Goal: Task Accomplishment & Management: Complete application form

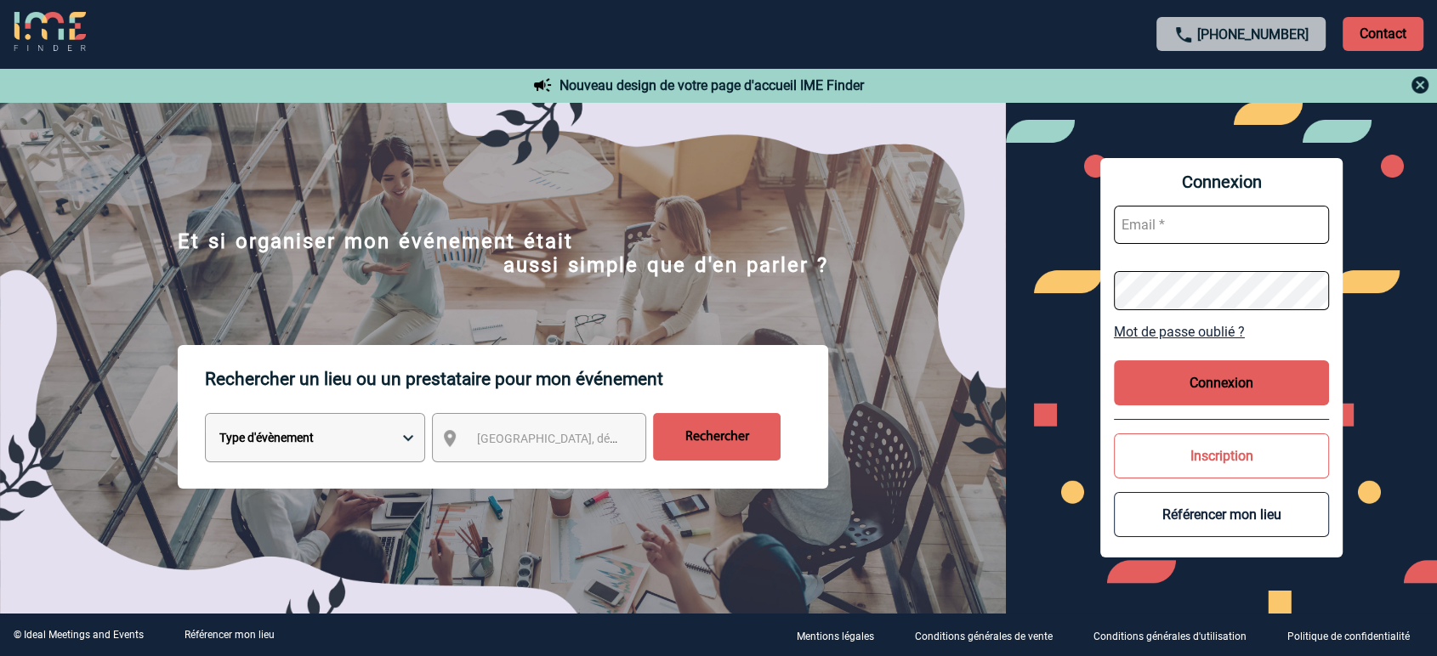
type input "partenariats@ime-groupe.com"
click at [1238, 385] on button "Connexion" at bounding box center [1222, 382] width 216 height 45
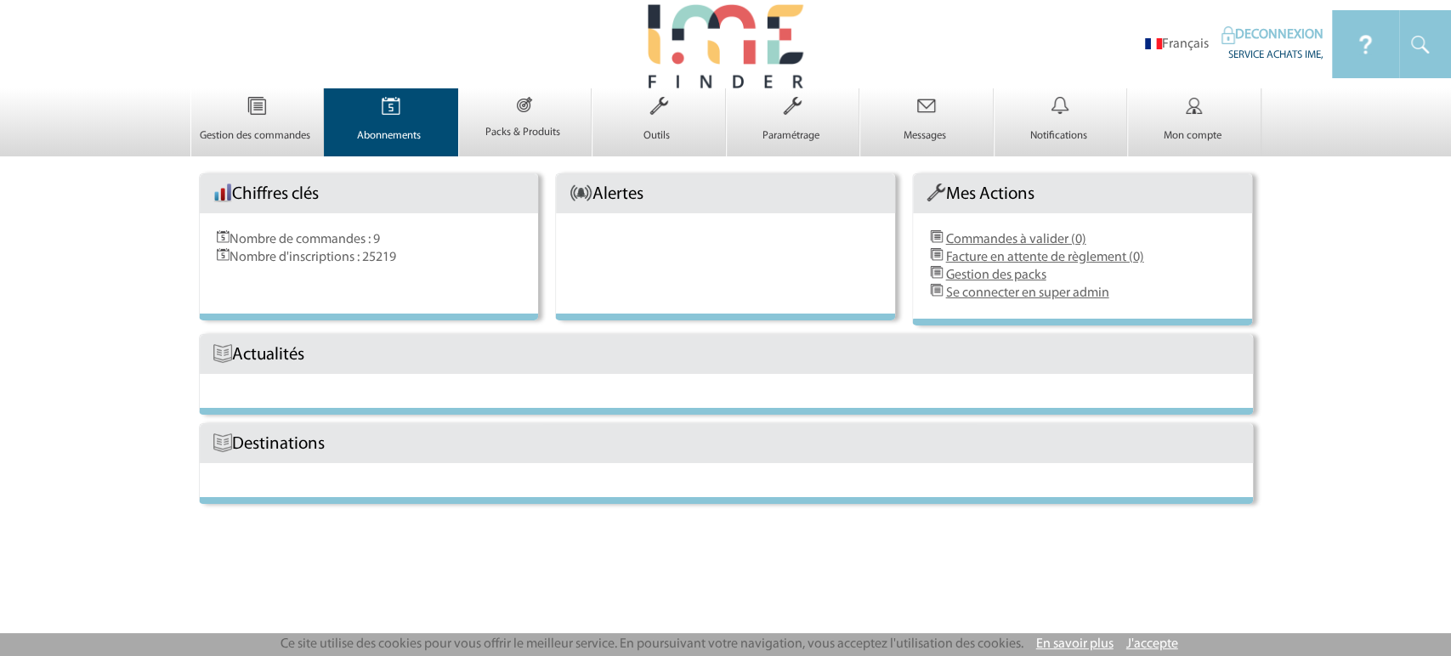
click at [402, 123] on img at bounding box center [391, 106] width 70 height 36
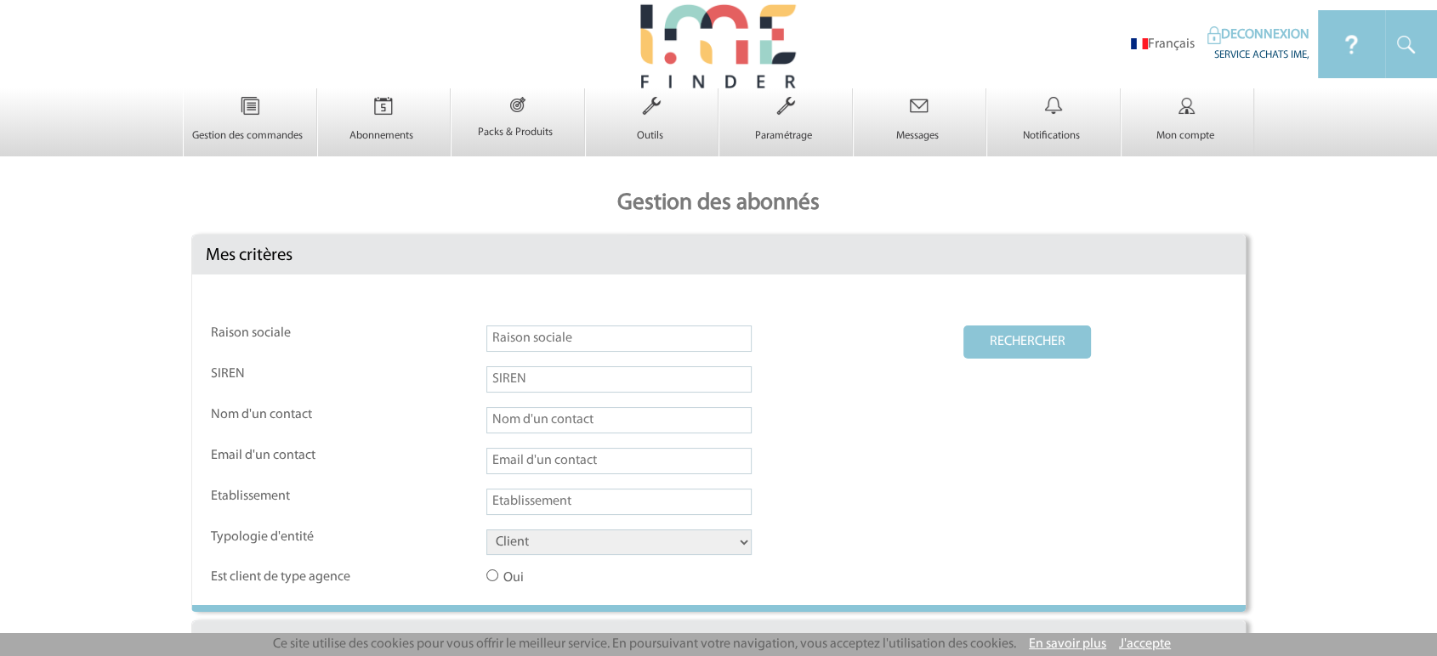
click at [555, 330] on input "text" at bounding box center [618, 339] width 265 height 26
paste input "Van der Valk Hotel Paris CDG Airport"
type input "Van der Valk Hotel Paris CDG Airport"
click at [620, 539] on select "Client Fournisseur Agence Promoteur Genius Backoffice" at bounding box center [618, 543] width 265 height 26
select select "FOURNISSEUR"
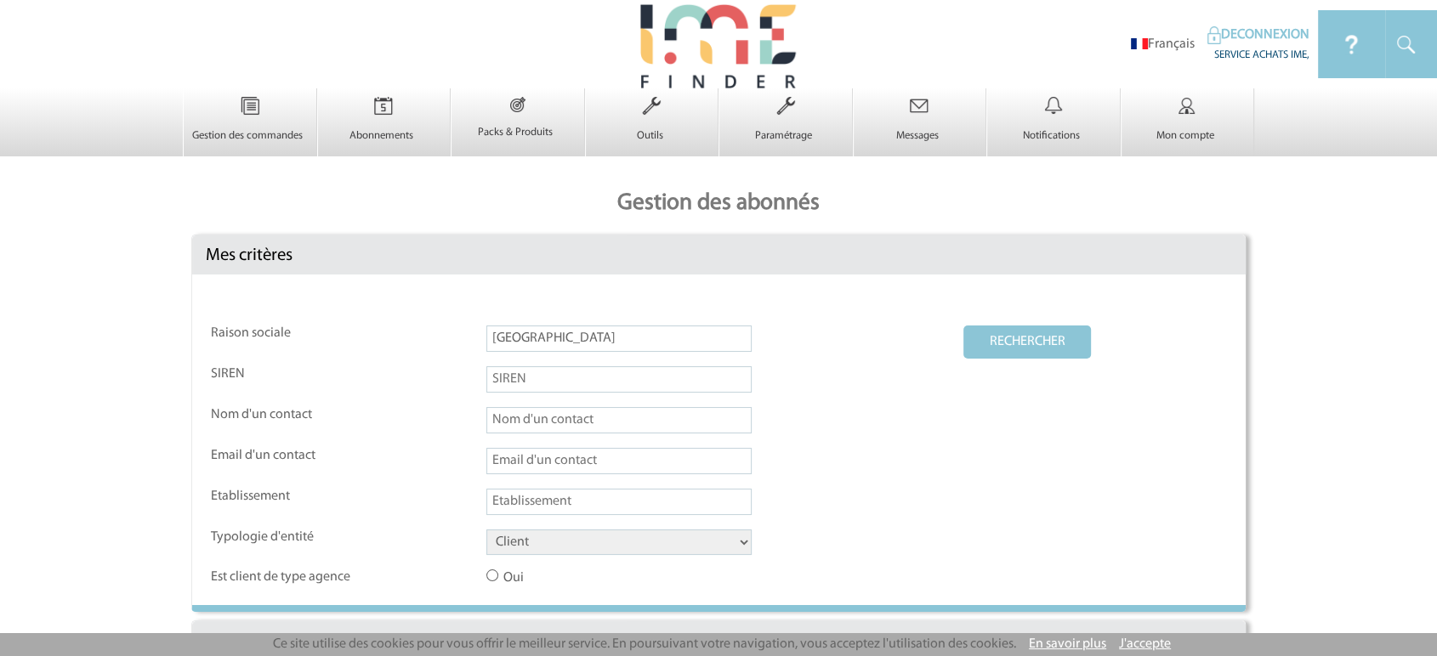
click at [486, 531] on select "Client Fournisseur Agence Promoteur Genius Backoffice" at bounding box center [618, 543] width 265 height 26
click at [1005, 332] on button "RECHERCHER" at bounding box center [1027, 342] width 128 height 33
click at [567, 347] on input "Van der Valk Hotel Paris CDG Airport" at bounding box center [618, 339] width 265 height 26
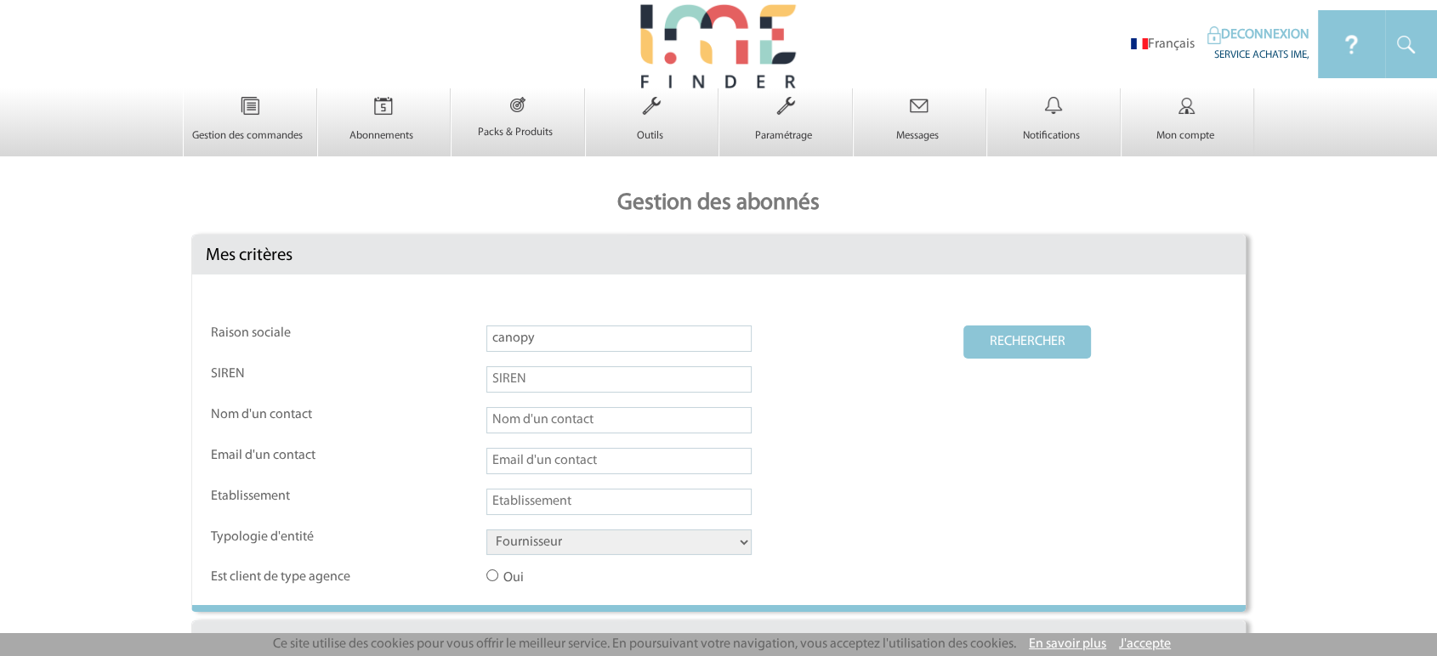
type input "canopy"
click at [963, 326] on button "RECHERCHER" at bounding box center [1027, 342] width 128 height 33
click at [987, 337] on button "RECHERCHER" at bounding box center [1027, 342] width 128 height 33
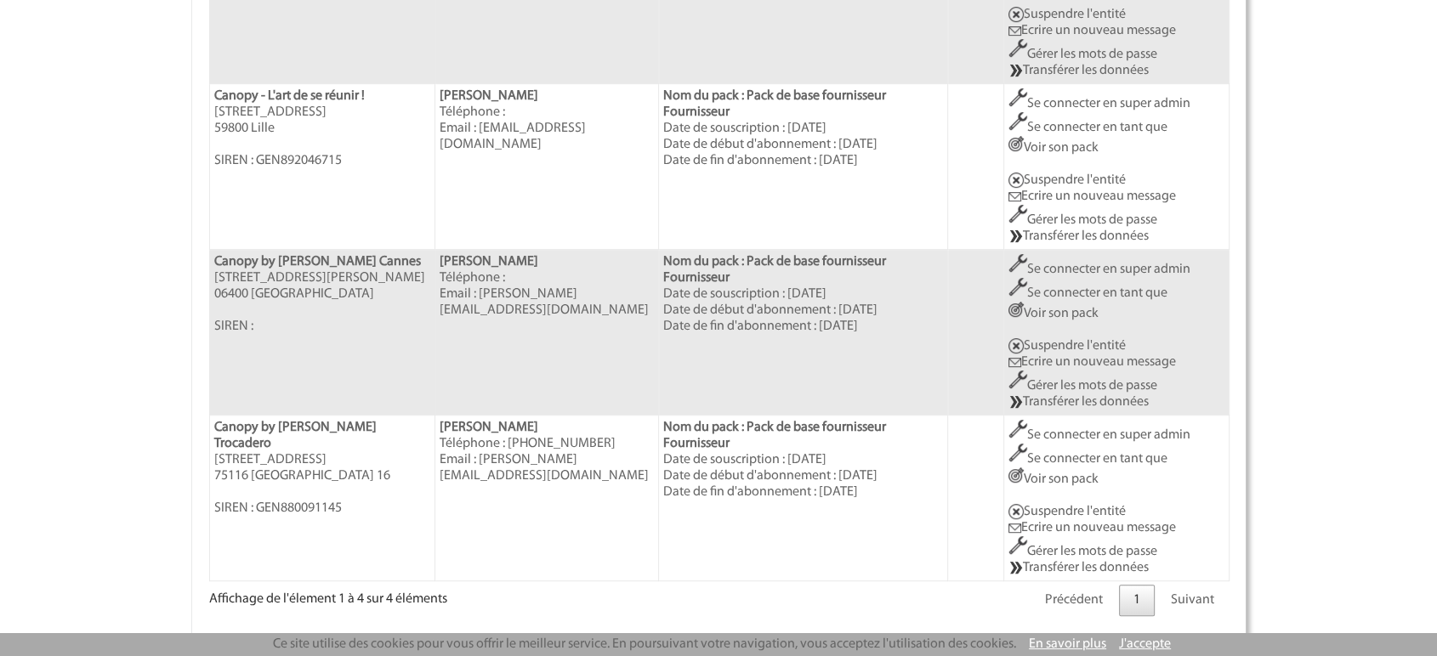
scroll to position [789, 0]
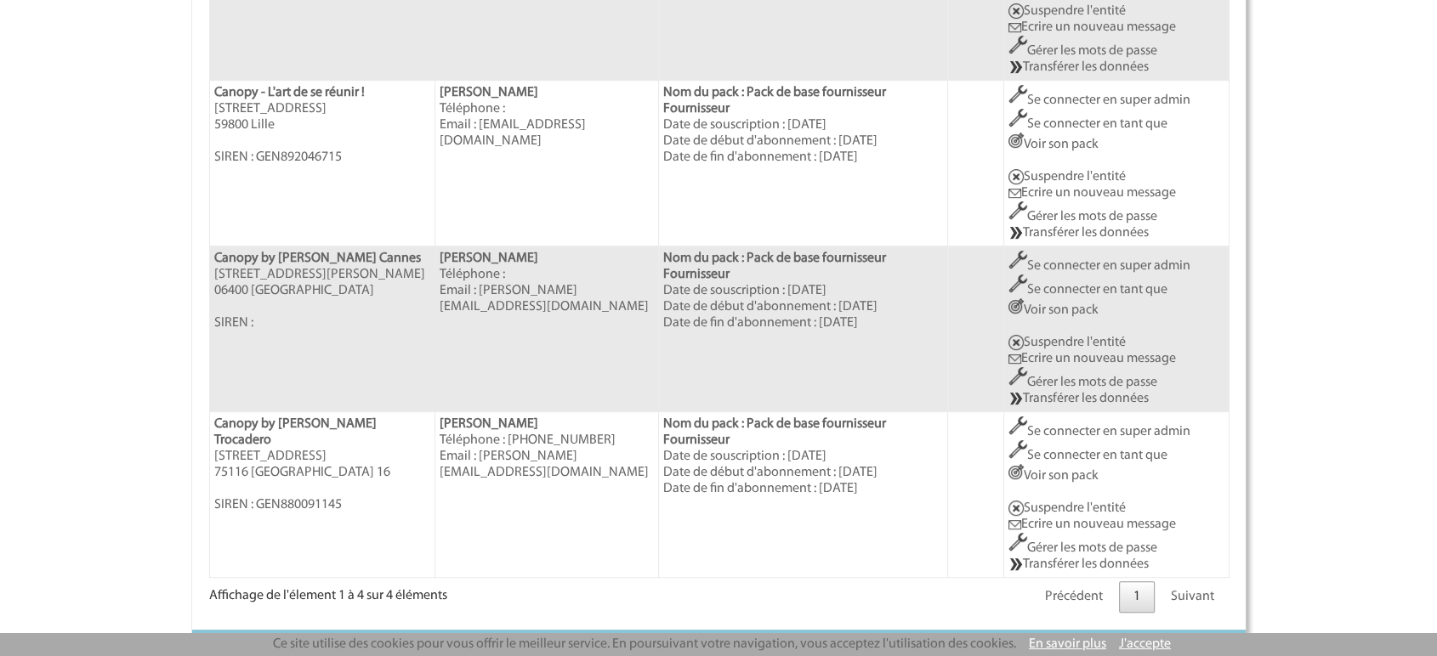
click at [1114, 425] on link "Se connecter en super admin" at bounding box center [1099, 432] width 182 height 14
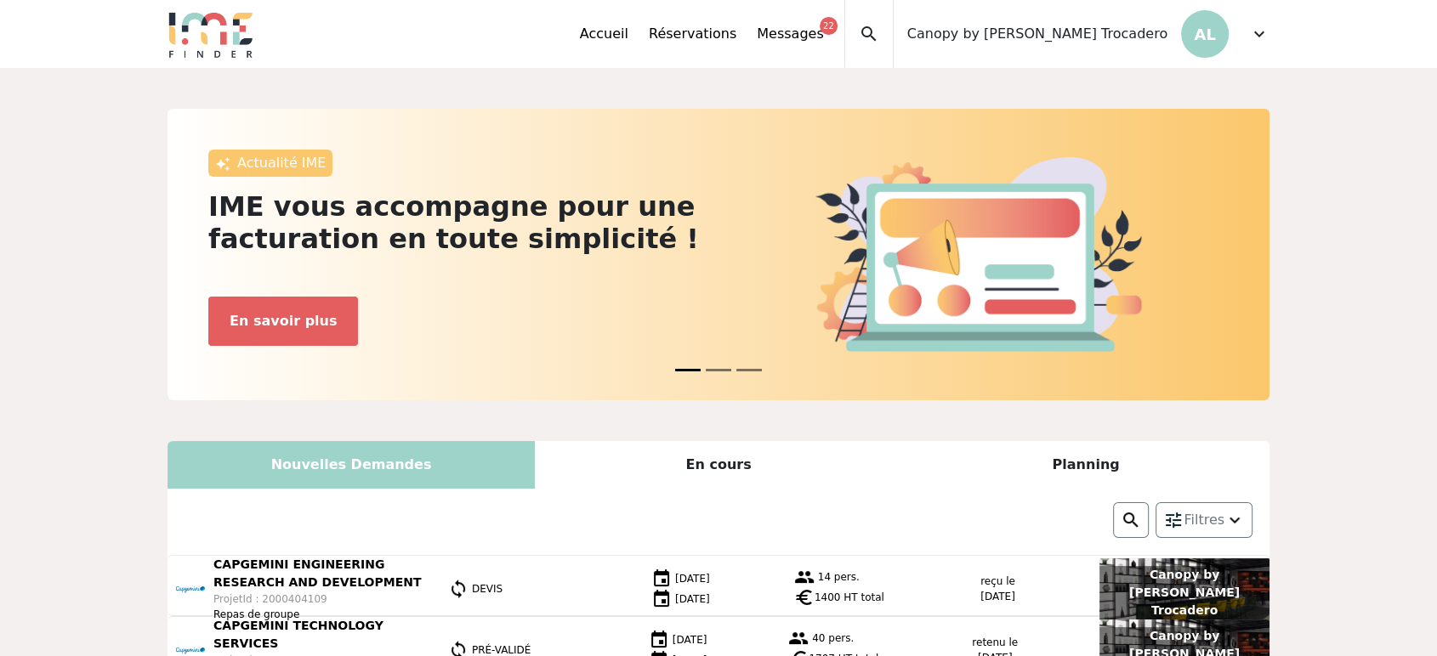
click at [1257, 39] on span "expand_more" at bounding box center [1259, 34] width 20 height 20
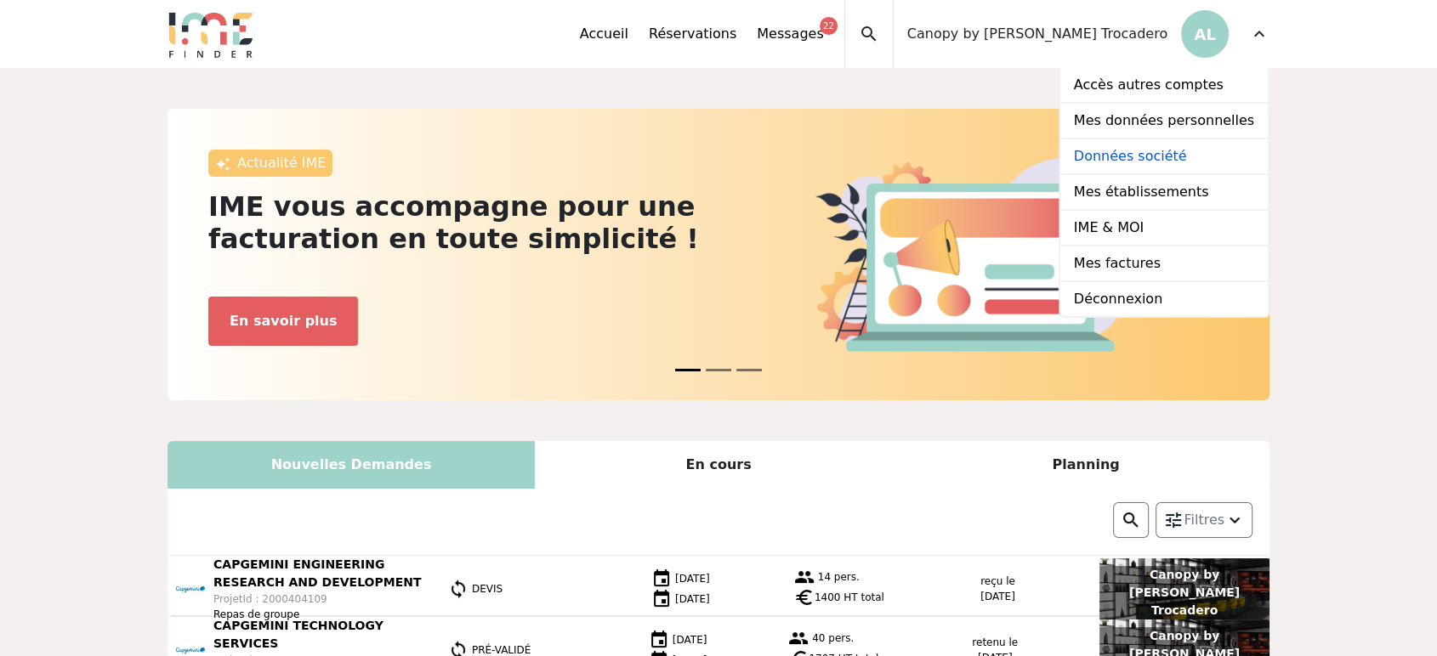
click at [1144, 151] on link "Données société" at bounding box center [1163, 157] width 207 height 36
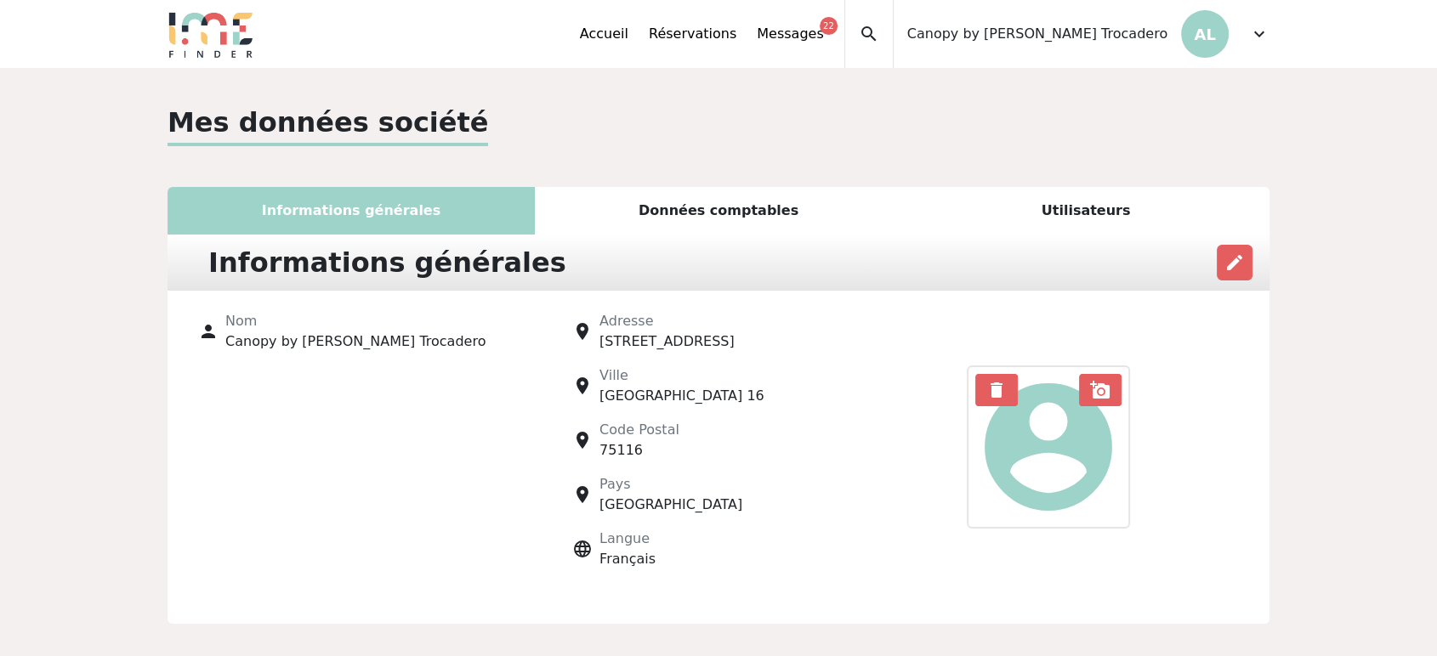
click at [1128, 216] on div "Utilisateurs" at bounding box center [1085, 211] width 367 height 48
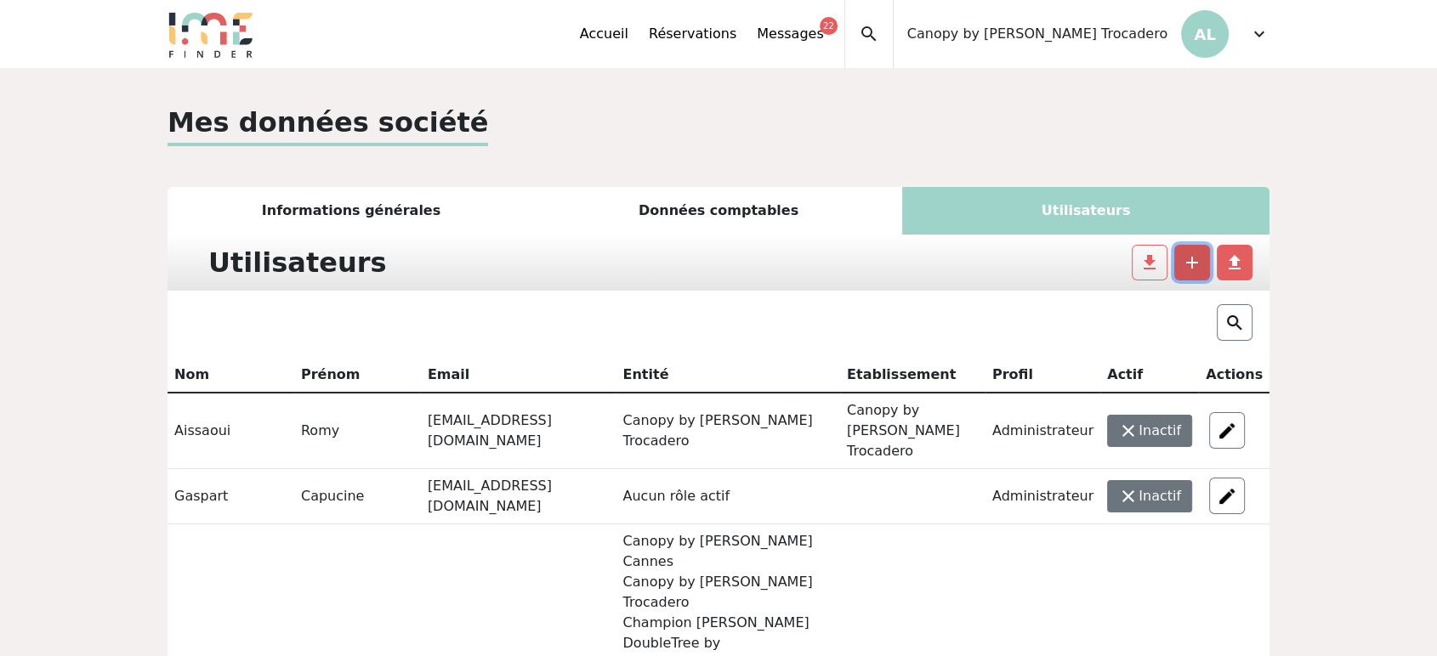
click at [1195, 262] on span "add" at bounding box center [1192, 262] width 20 height 20
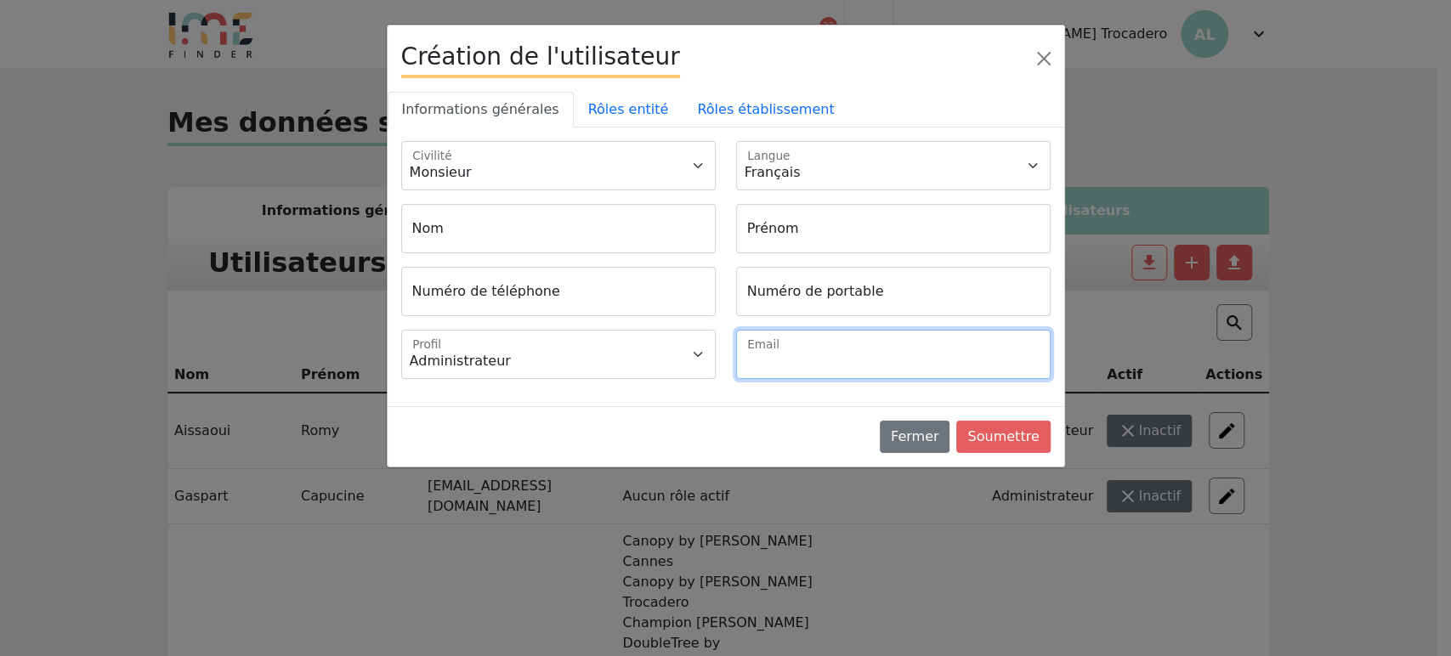
click at [803, 360] on input "Email" at bounding box center [893, 354] width 315 height 49
paste input "[PERSON_NAME][EMAIL_ADDRESS][DOMAIN_NAME]"
type input "[PERSON_NAME][EMAIL_ADDRESS][DOMAIN_NAME]"
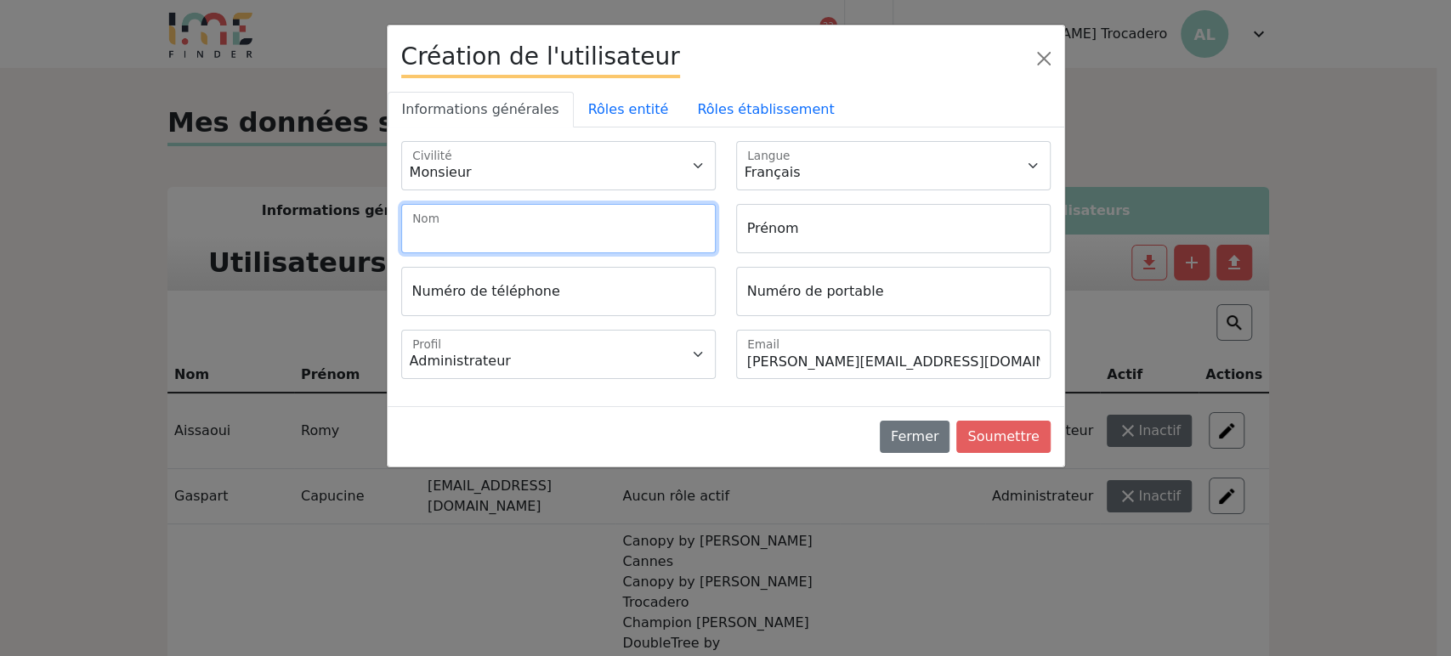
click at [436, 236] on input "Nom" at bounding box center [558, 228] width 315 height 49
paste input "Albane Briens"
click at [424, 230] on input "Albane Briens" at bounding box center [558, 228] width 315 height 49
type input "Briens"
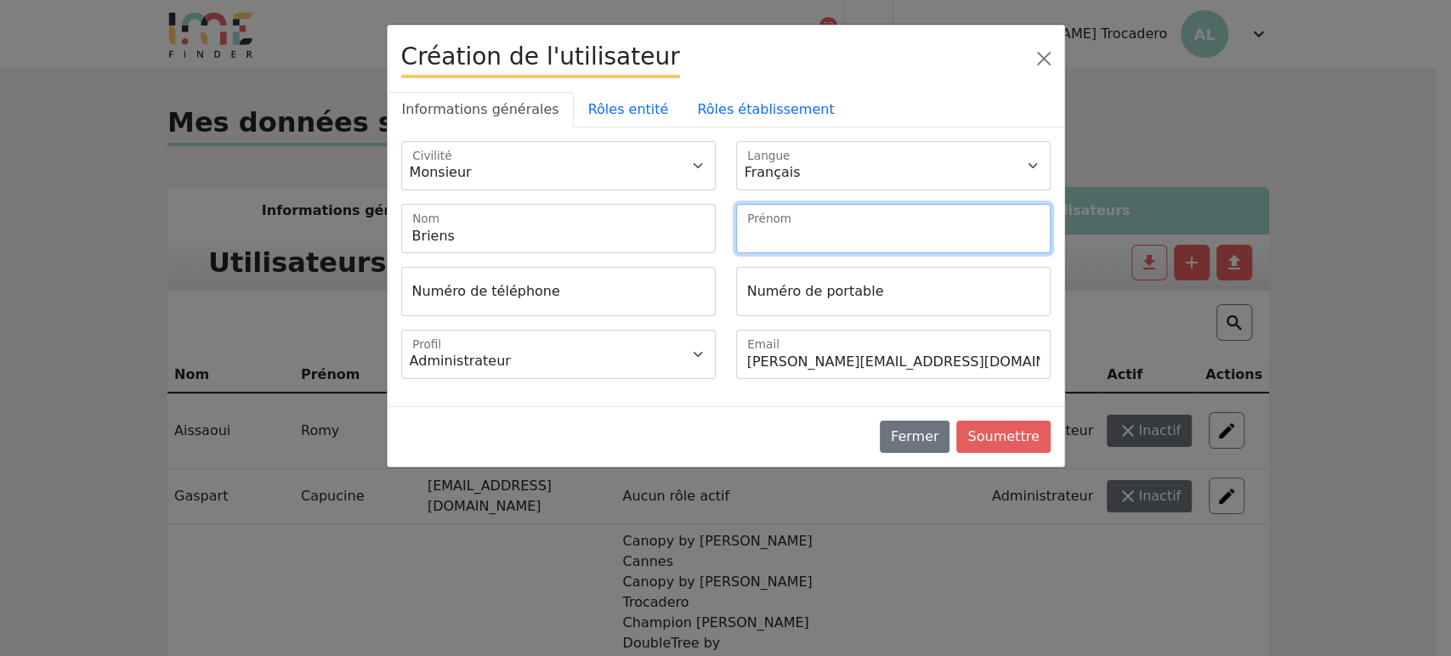
click at [803, 226] on input "Prénom" at bounding box center [893, 228] width 315 height 49
paste input "Albane"
type input "Albane"
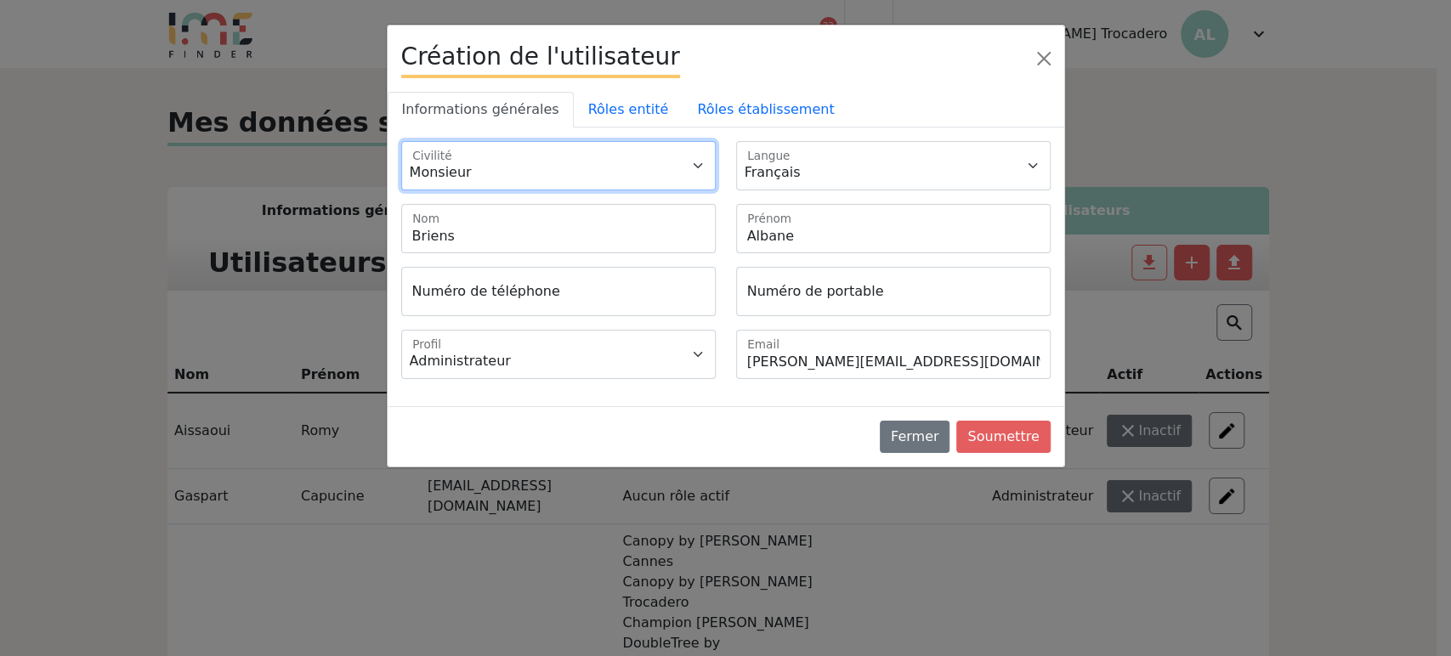
click at [524, 169] on select "Monsieur Madame" at bounding box center [558, 165] width 315 height 49
select select "2"
click at [401, 141] on select "Monsieur Madame" at bounding box center [558, 165] width 315 height 49
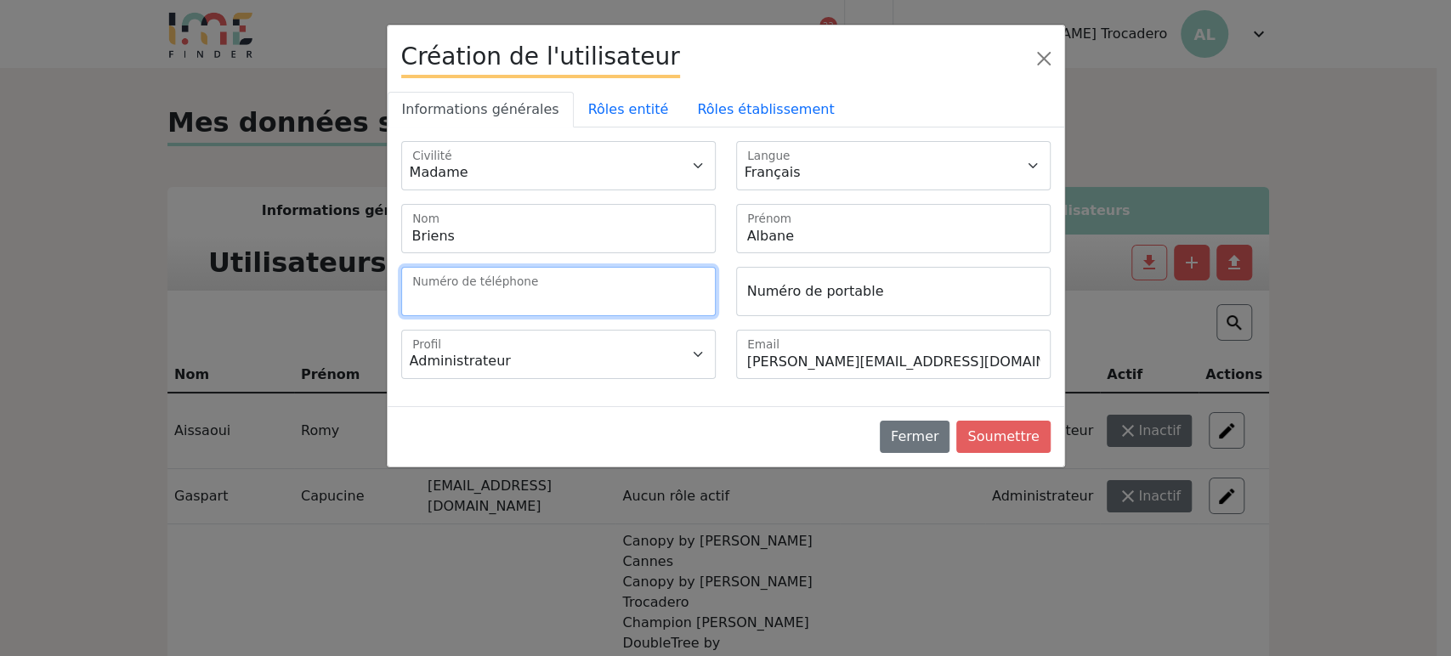
click at [469, 287] on input "Numéro de téléphone" at bounding box center [558, 291] width 315 height 49
paste input "1 45 50 50 70"
type input "+33145505070"
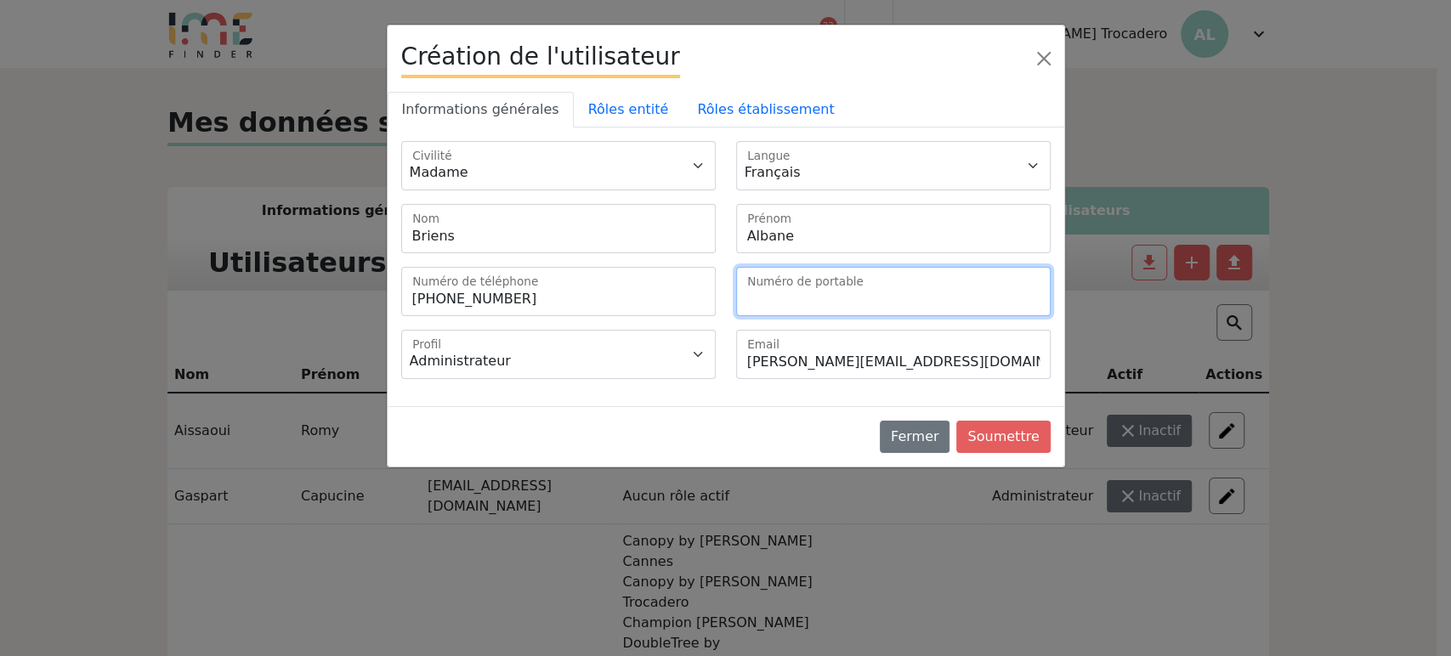
click at [792, 301] on input "Numéro de portable" at bounding box center [893, 291] width 315 height 49
paste input "6 99 23 20 37"
type input "+33699232037"
click at [594, 104] on link "Rôles entité" at bounding box center [629, 110] width 110 height 36
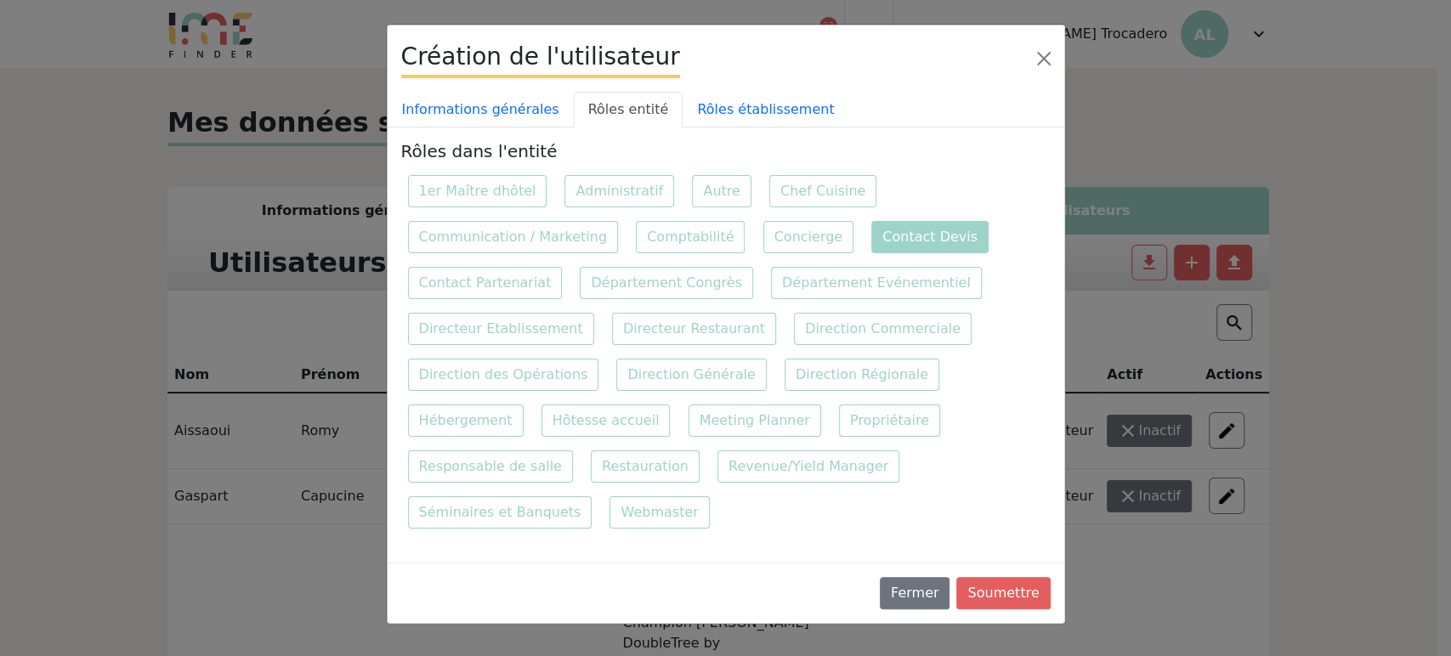
click at [871, 232] on label "Contact Devis" at bounding box center [929, 237] width 117 height 32
click at [865, 225] on input "Contact Devis" at bounding box center [870, 219] width 11 height 11
checkbox input "true"
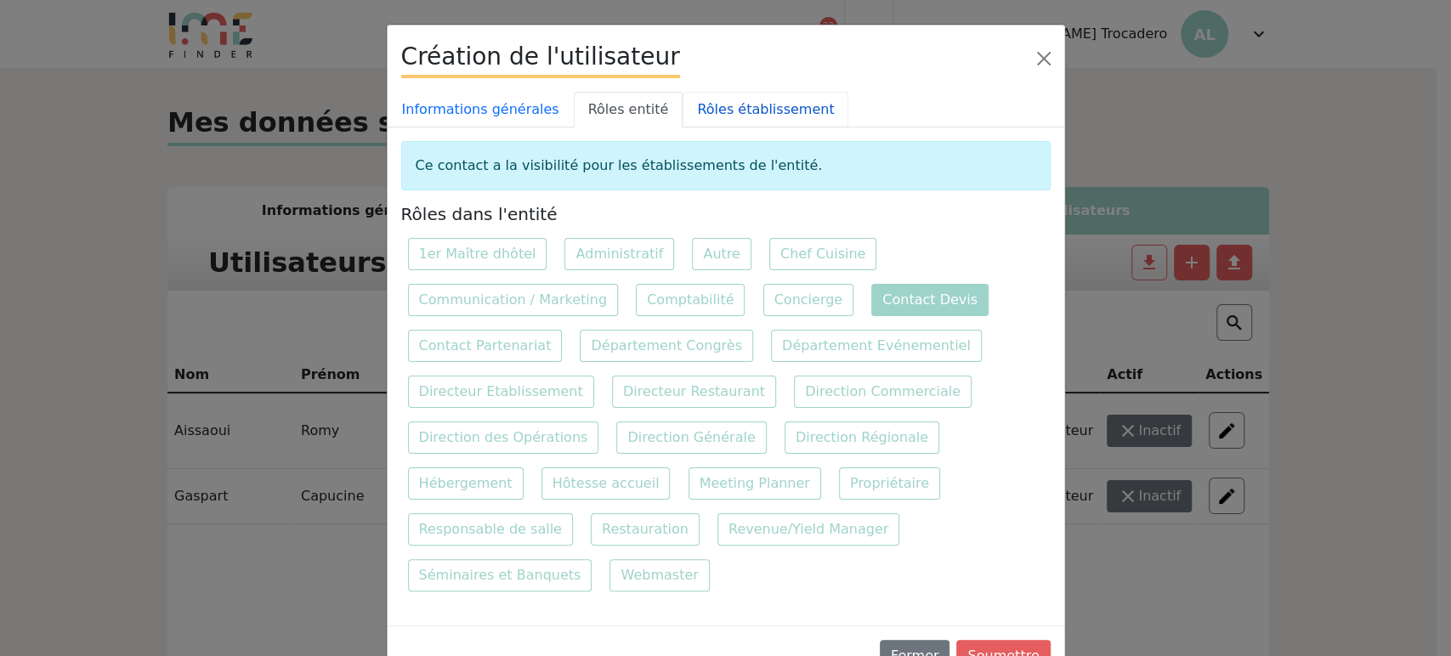
click at [730, 111] on link "Rôles établissement" at bounding box center [766, 110] width 166 height 36
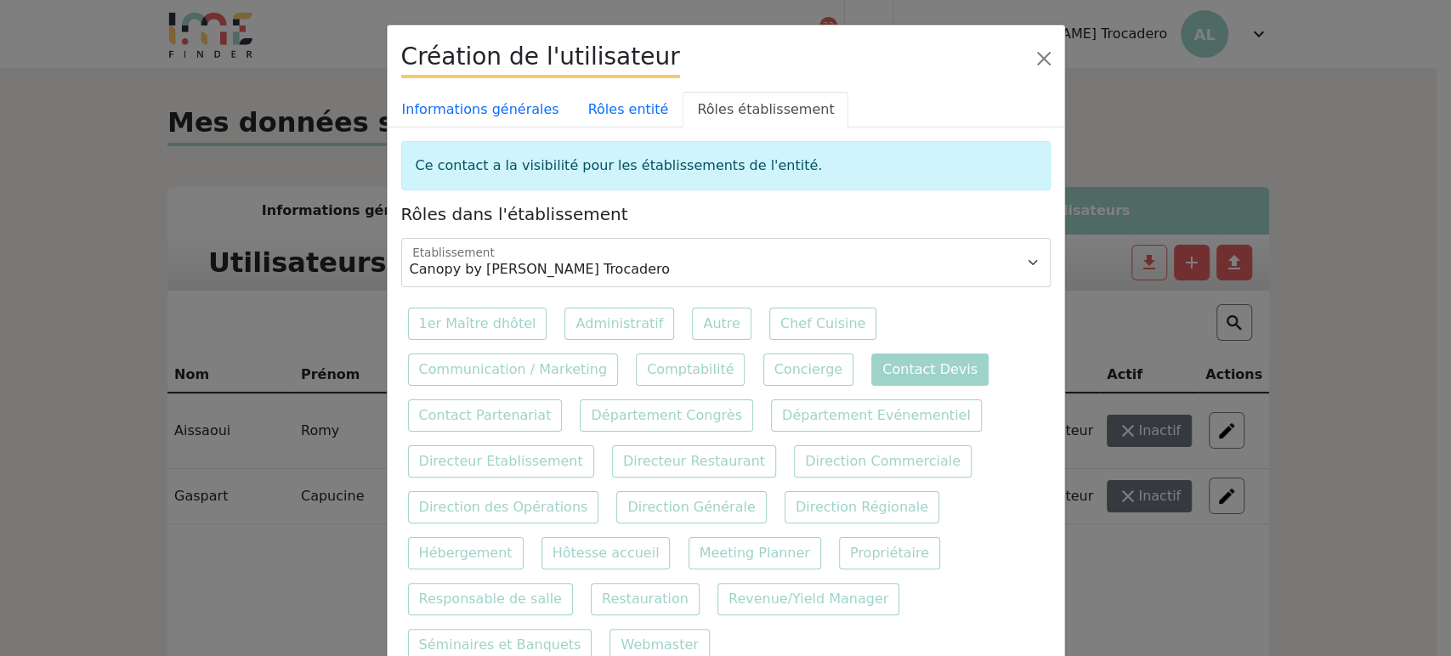
click at [884, 381] on label "Contact Devis" at bounding box center [929, 370] width 117 height 32
click at [876, 358] on input "Contact Devis" at bounding box center [870, 352] width 11 height 11
checkbox input "true"
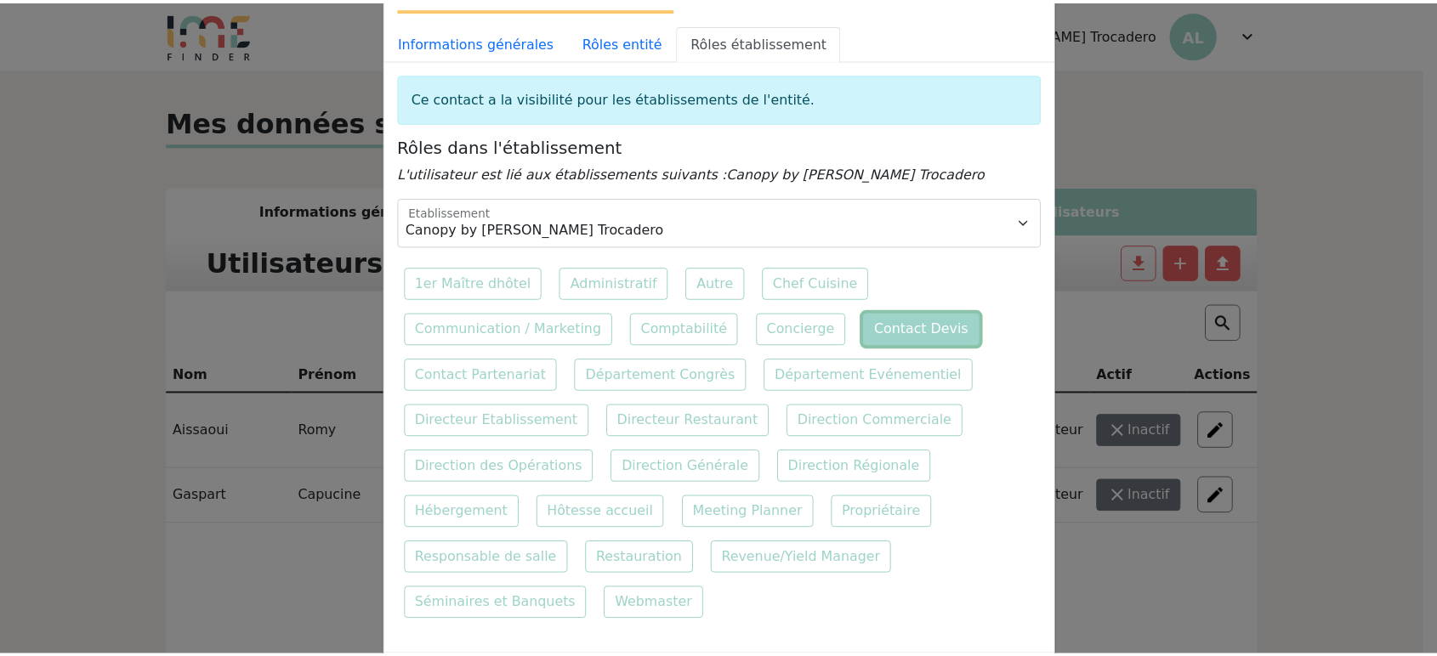
scroll to position [102, 0]
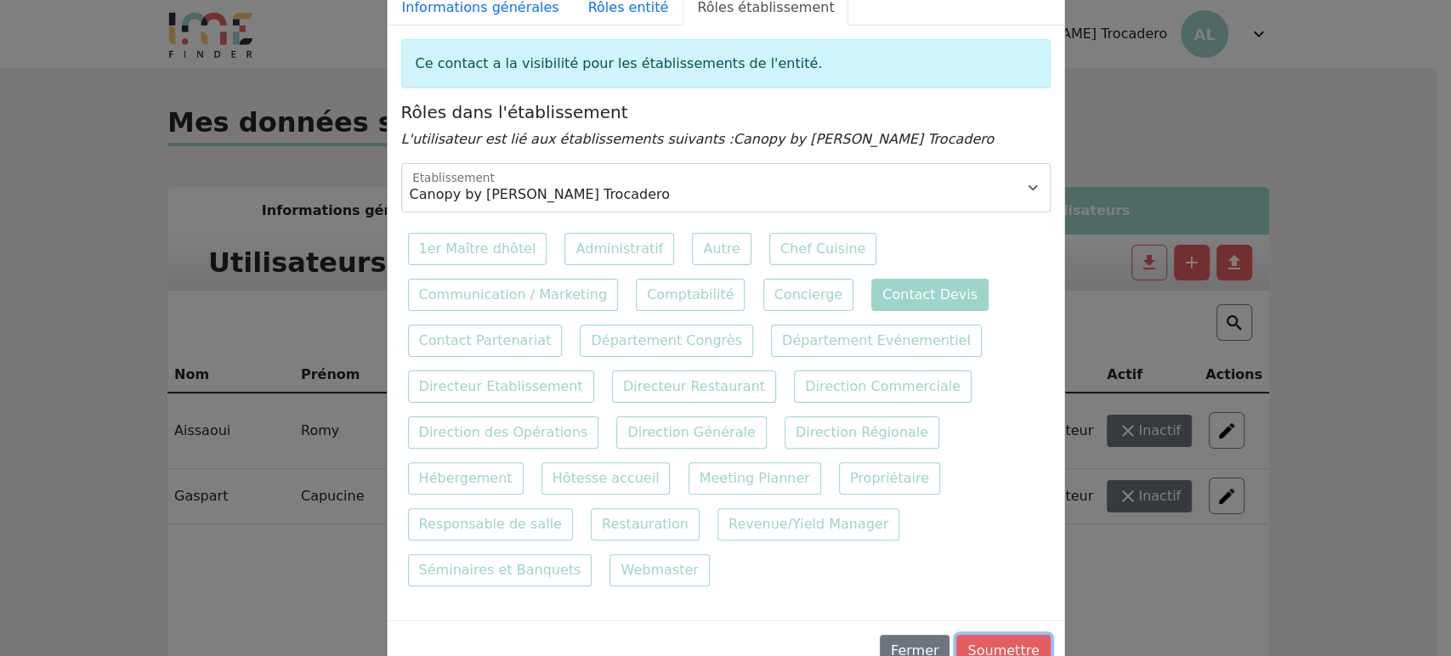
click at [982, 635] on button "Soumettre" at bounding box center [1003, 651] width 94 height 32
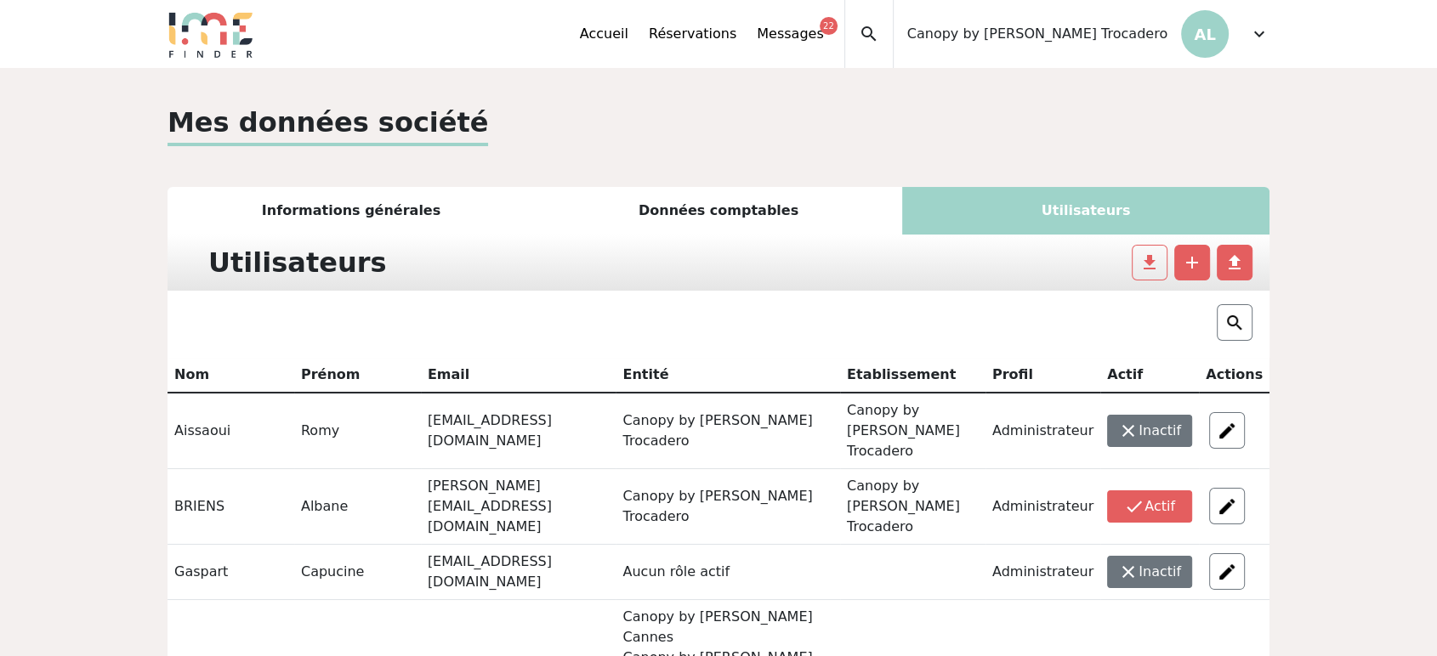
click at [1260, 42] on span "expand_more" at bounding box center [1259, 34] width 20 height 20
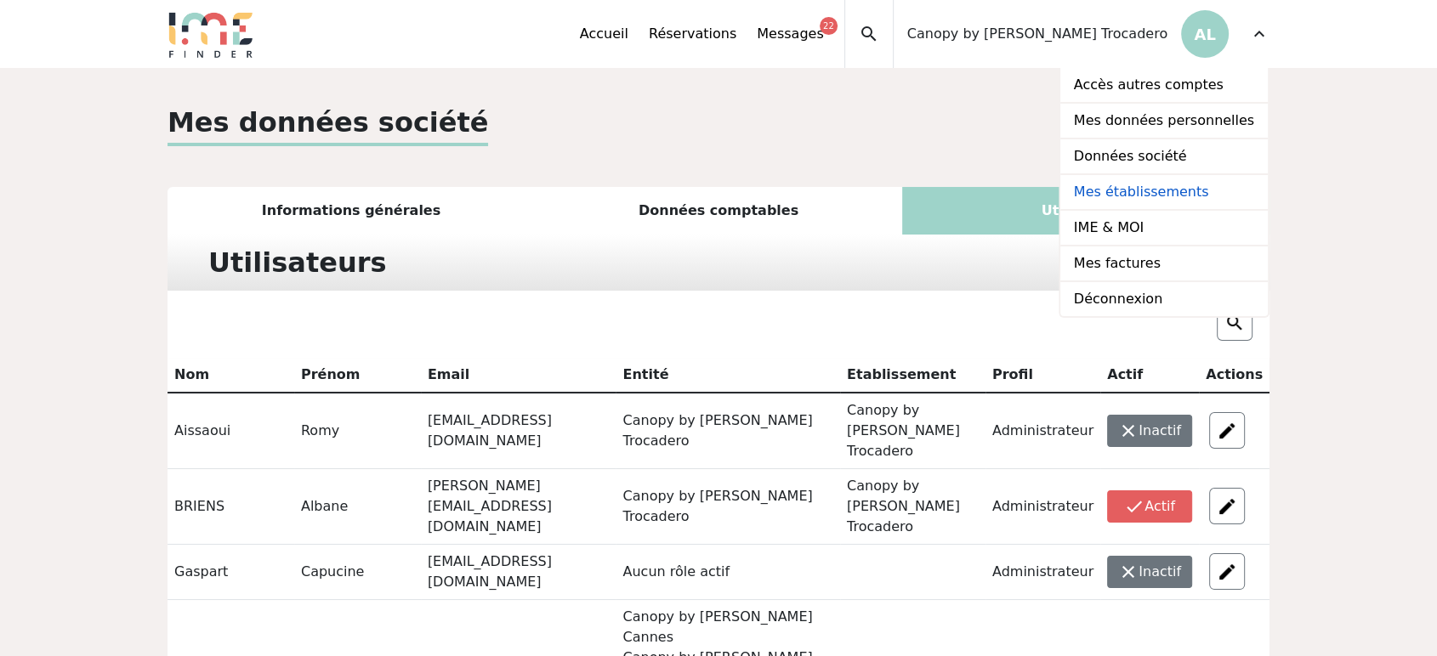
click at [1118, 194] on link "Mes établissements" at bounding box center [1163, 193] width 207 height 36
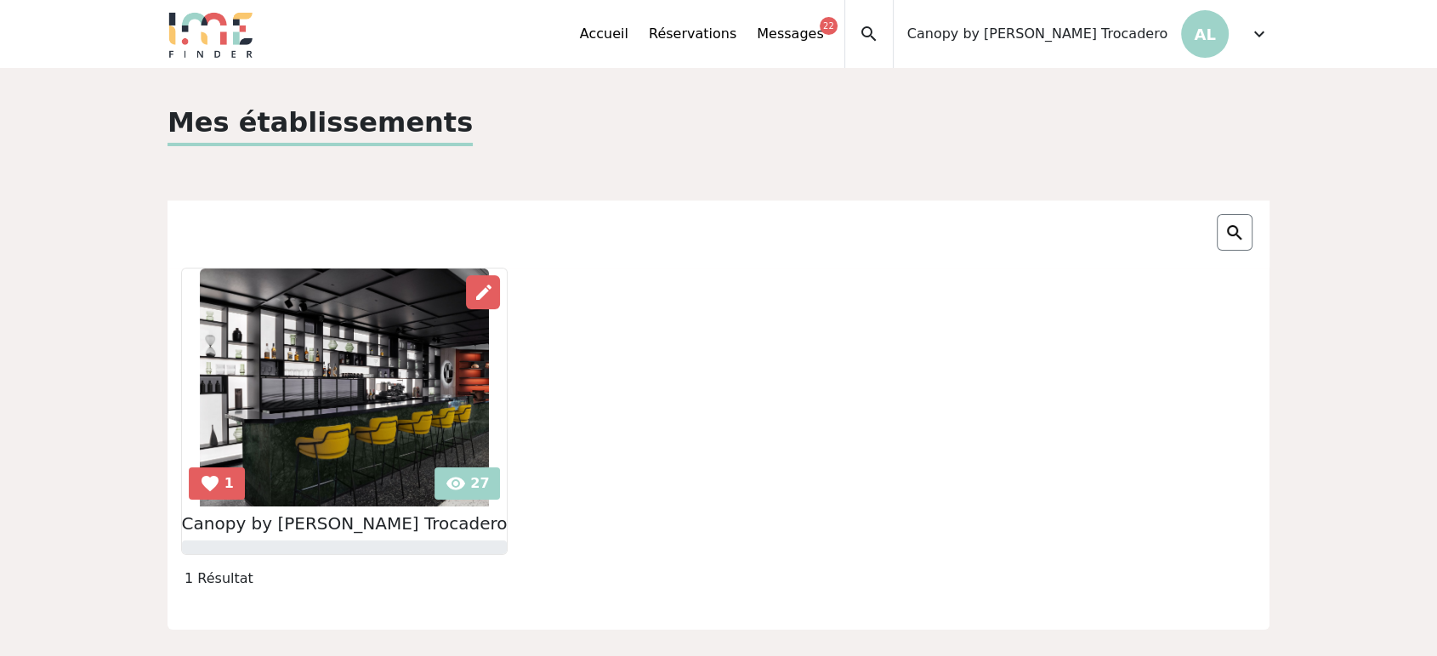
click at [393, 527] on h2 "Canopy by [PERSON_NAME] Trocadero" at bounding box center [345, 523] width 326 height 20
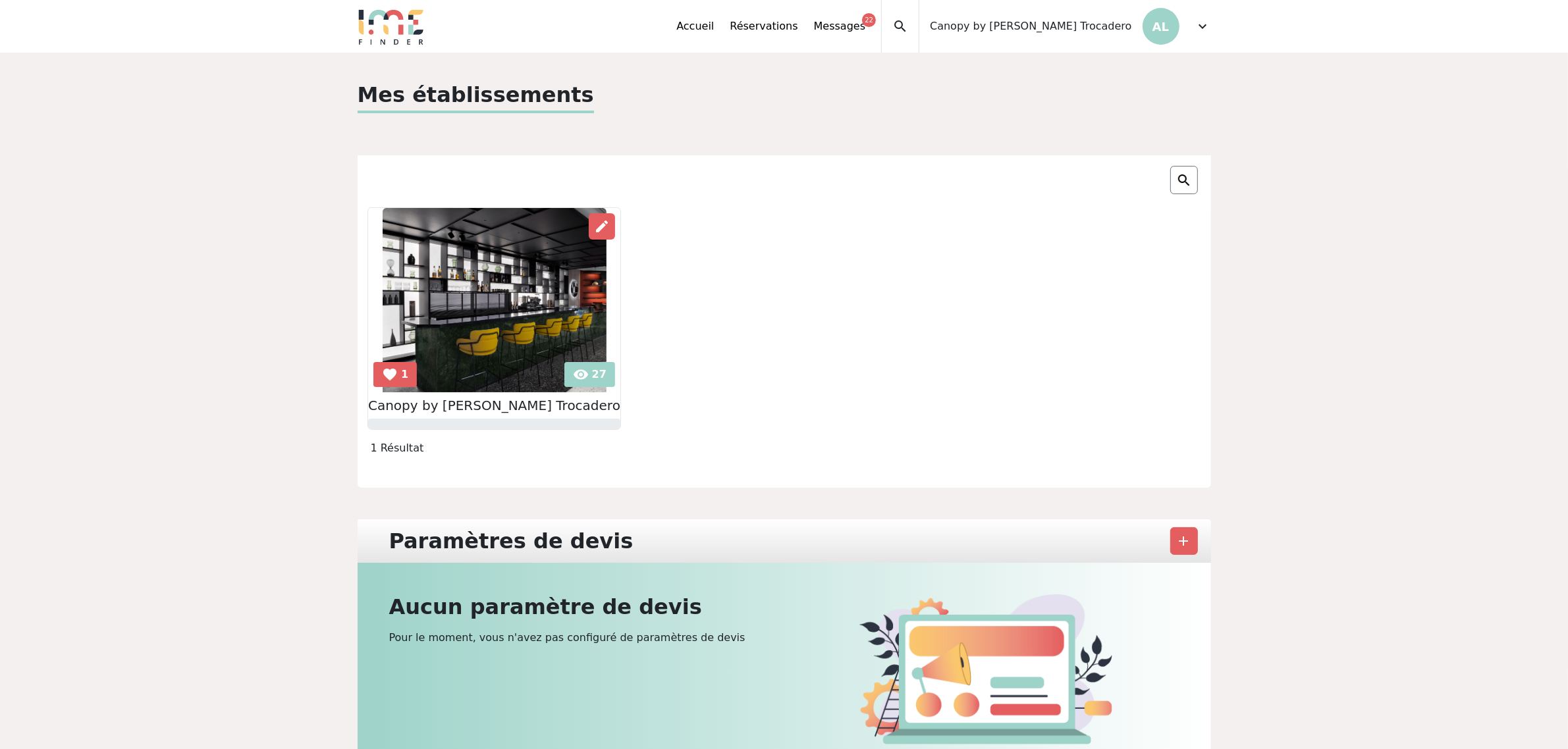
click at [1195, 28] on span "expand_more" at bounding box center [1203, 26] width 15 height 15
click at [1105, 228] on link "Déconnexion" at bounding box center [1128, 232] width 160 height 26
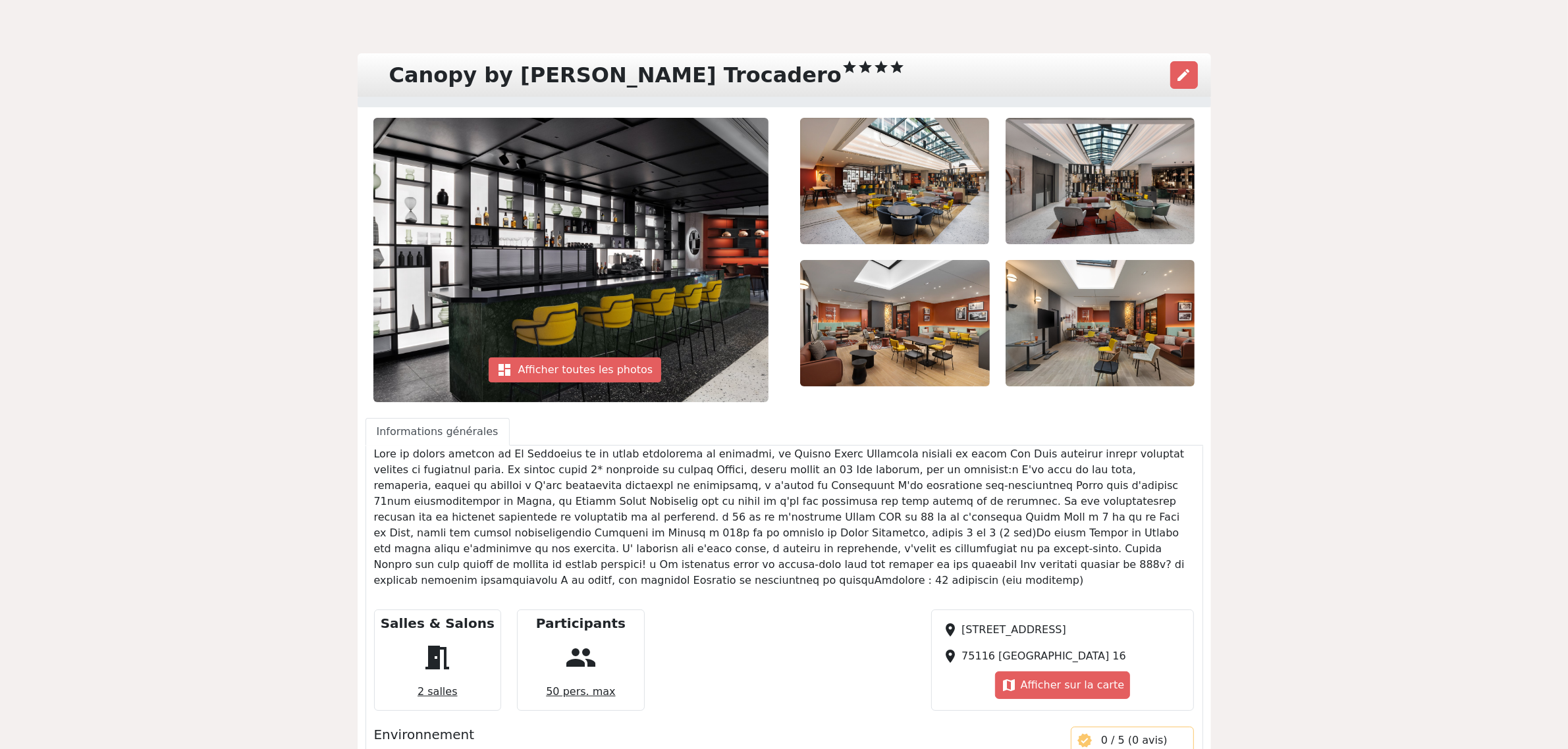
scroll to position [84, 0]
